Goal: Navigation & Orientation: Find specific page/section

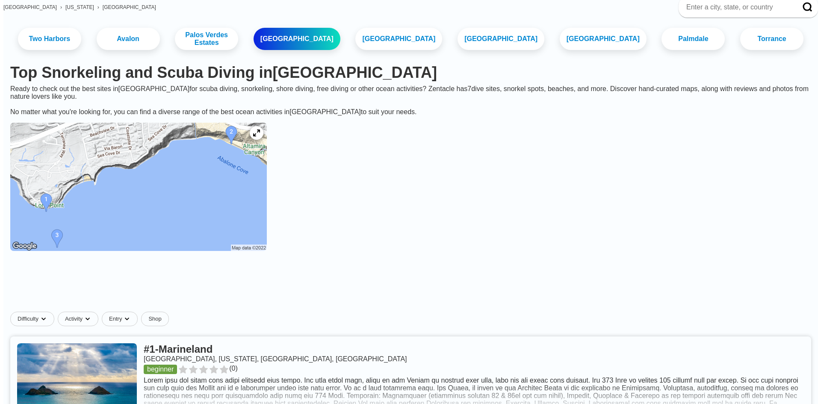
scroll to position [128, 0]
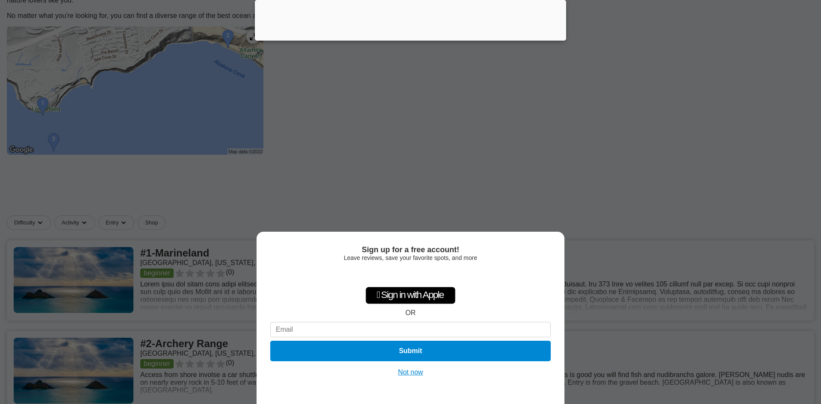
click at [425, 105] on div "Sign up for a free account! Leave reviews, save your favorite spots, and more …" at bounding box center [410, 202] width 821 height 404
click at [411, 39] on div at bounding box center [410, 39] width 311 height 0
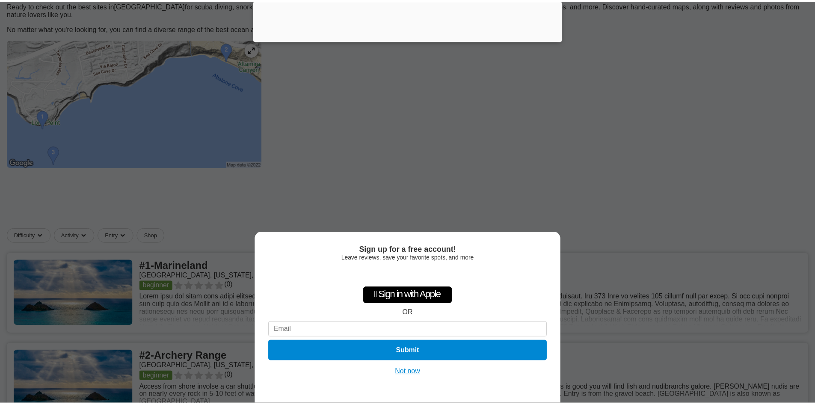
scroll to position [141, 0]
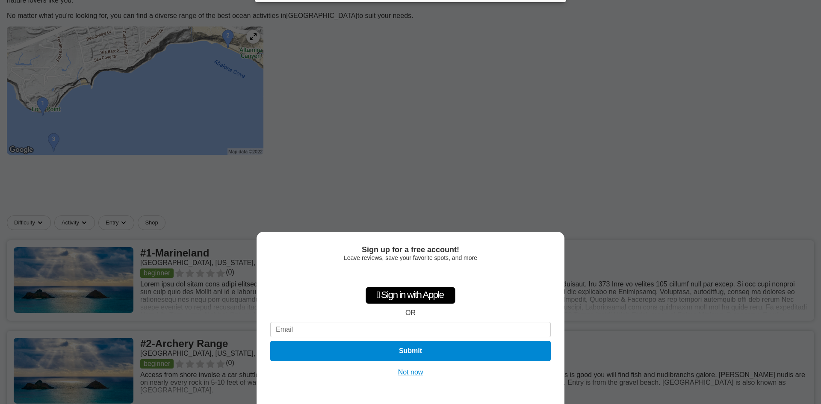
click at [409, 373] on button "Not now" at bounding box center [411, 372] width 30 height 9
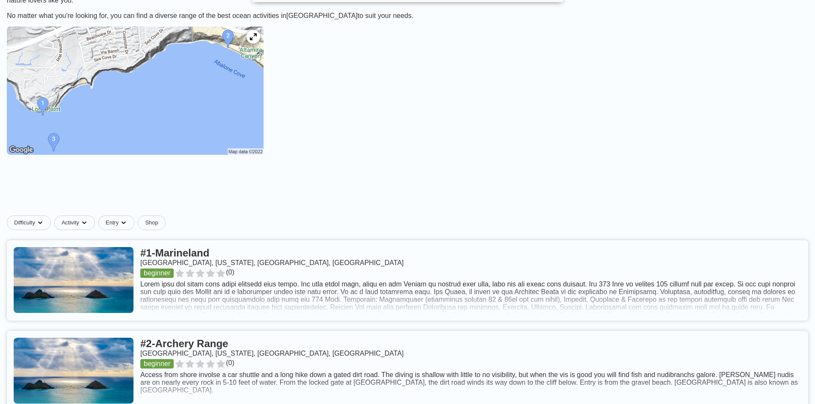
click at [71, 110] on img at bounding box center [135, 91] width 257 height 128
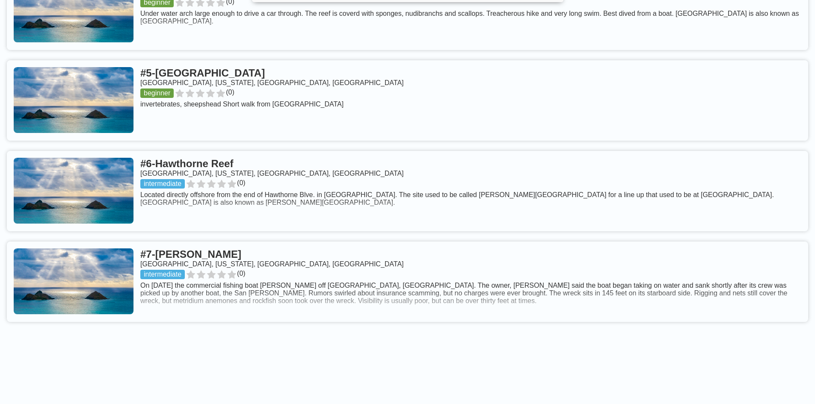
scroll to position [997, 0]
